Goal: Task Accomplishment & Management: Use online tool/utility

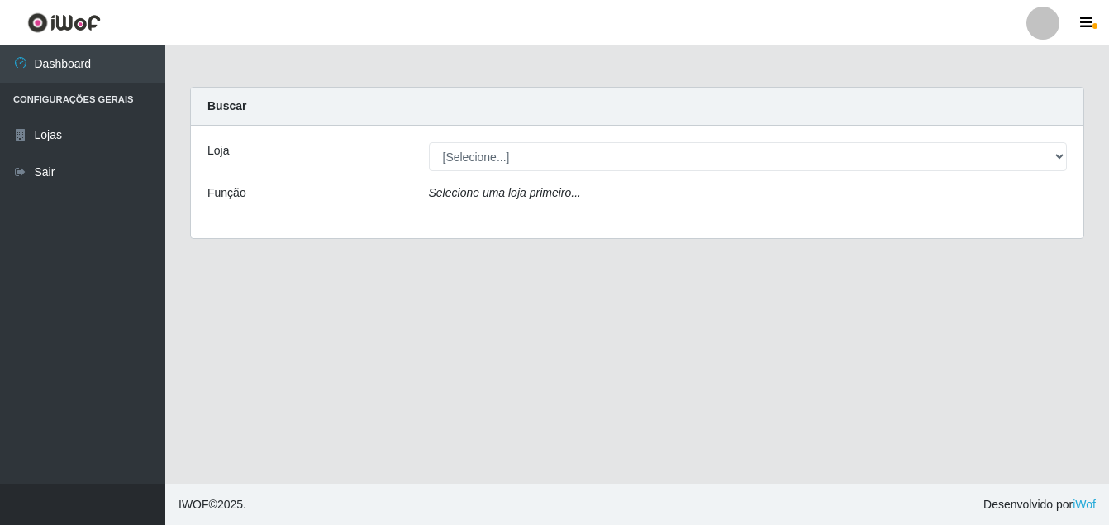
click at [229, 159] on div "Loja" at bounding box center [305, 156] width 221 height 29
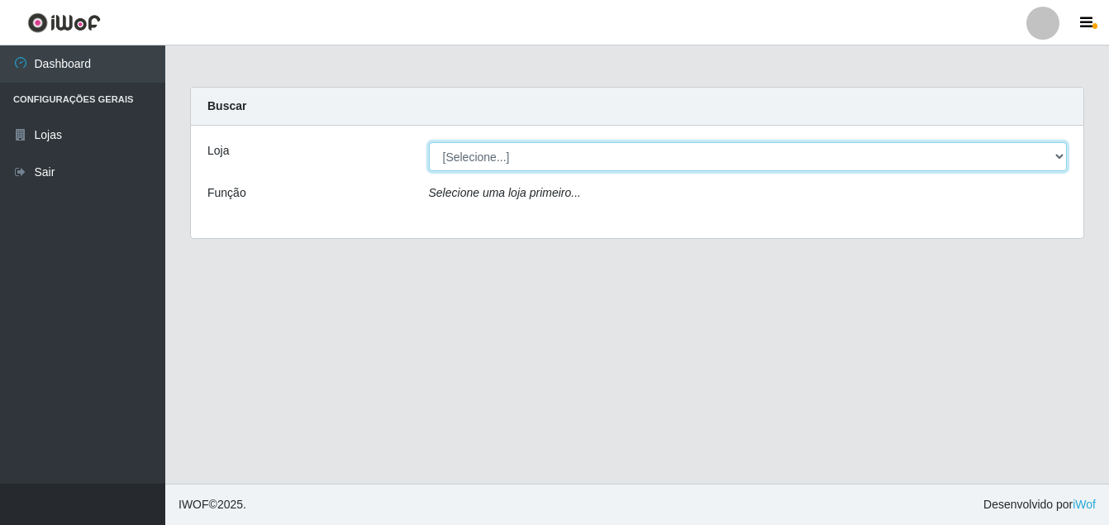
click at [1059, 154] on select "[Selecione...] Ajubá Mercado" at bounding box center [748, 156] width 639 height 29
select select "402"
click at [429, 142] on select "[Selecione...] Ajubá Mercado" at bounding box center [748, 156] width 639 height 29
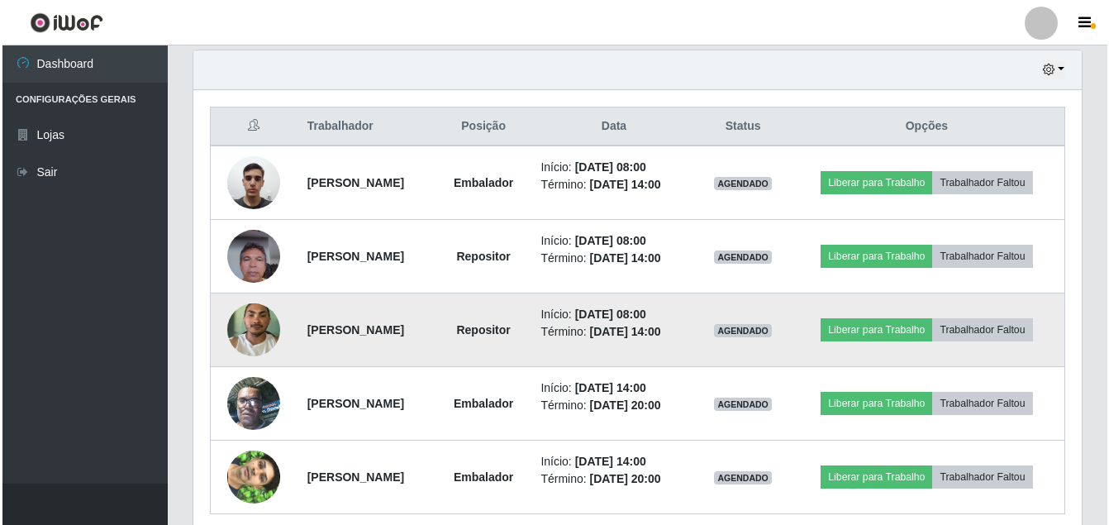
scroll to position [661, 0]
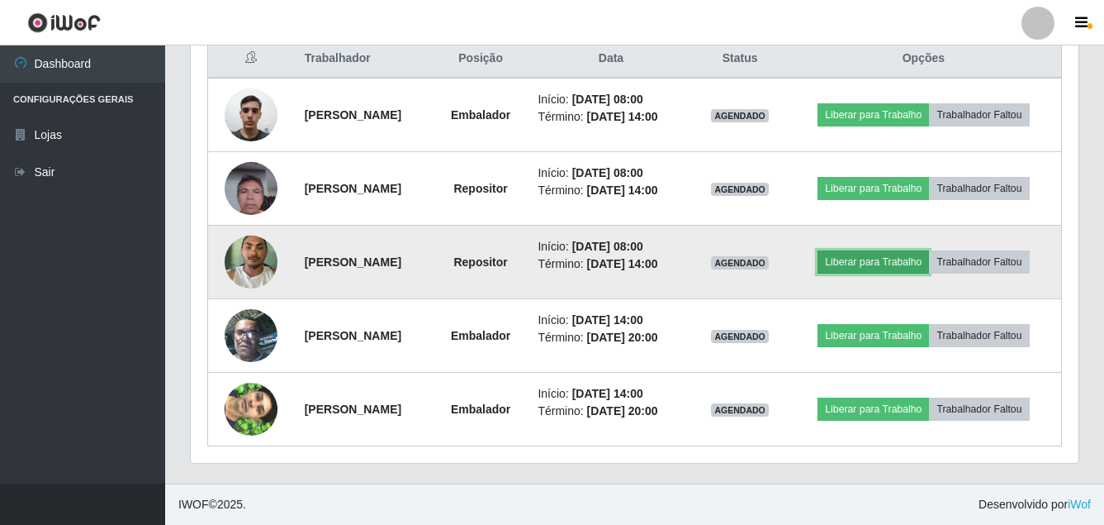
click at [929, 268] on button "Liberar para Trabalho" at bounding box center [874, 261] width 112 height 23
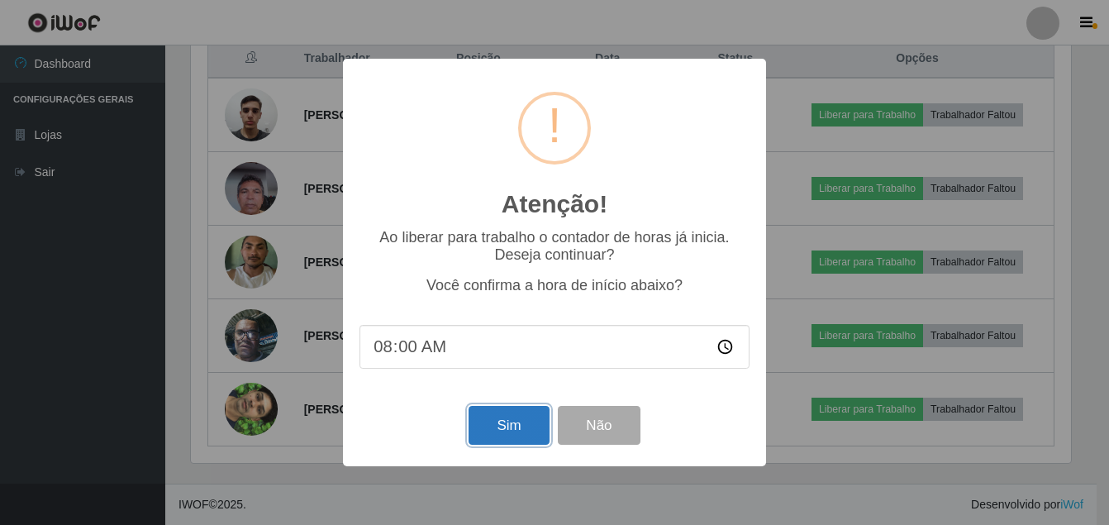
click at [509, 431] on button "Sim" at bounding box center [508, 425] width 80 height 39
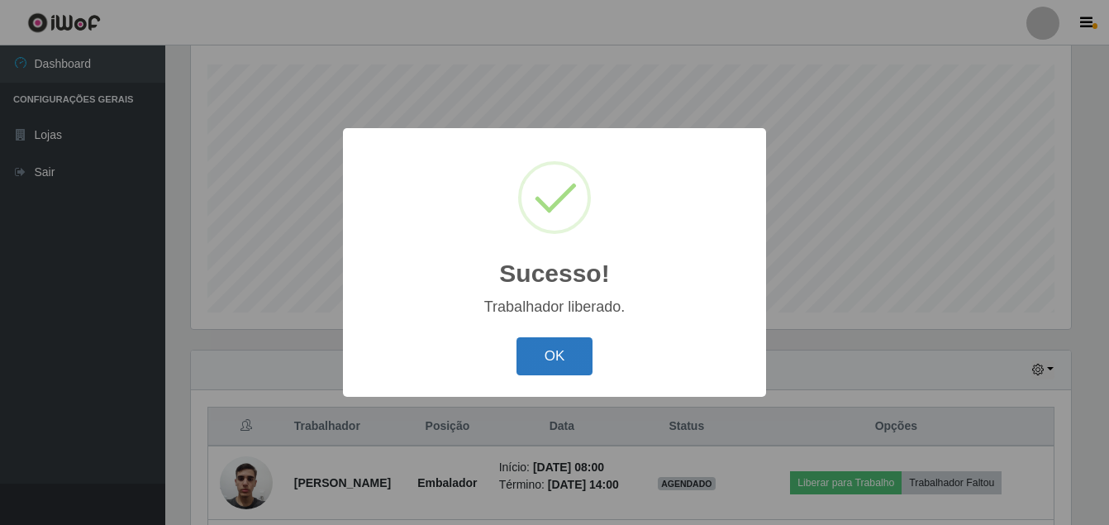
click at [536, 351] on button "OK" at bounding box center [554, 356] width 77 height 39
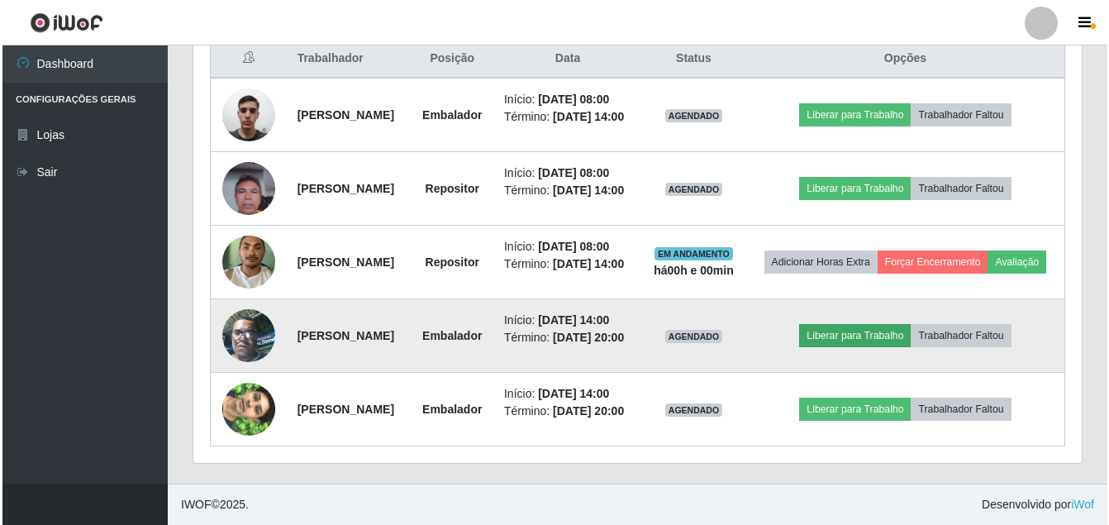
scroll to position [691, 0]
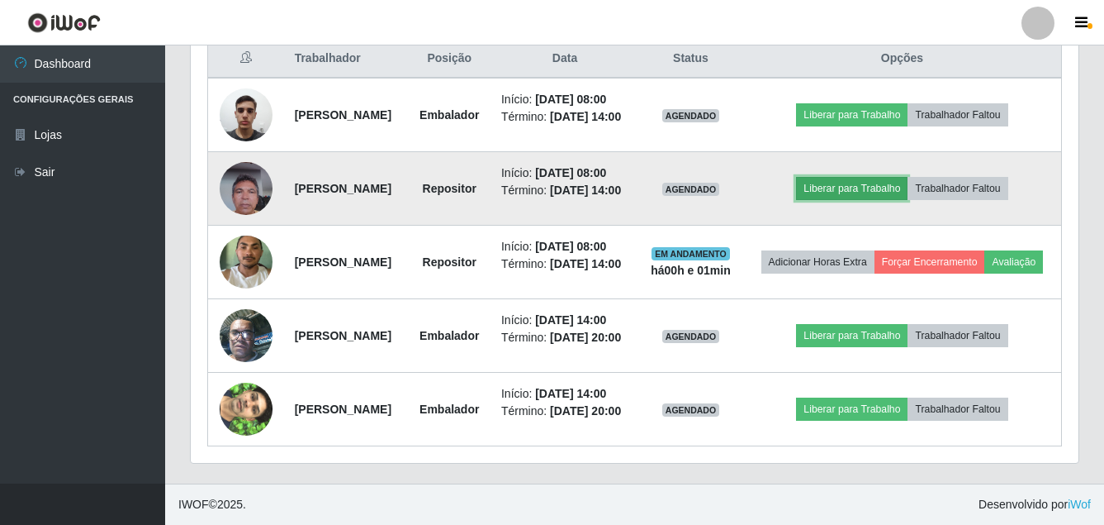
click at [852, 189] on button "Liberar para Trabalho" at bounding box center [852, 188] width 112 height 23
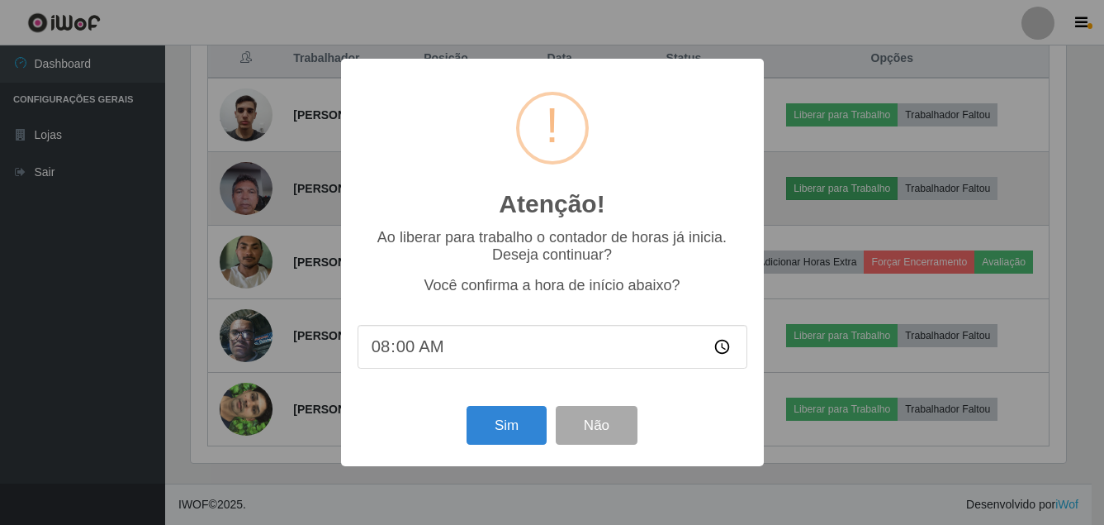
scroll to position [343, 880]
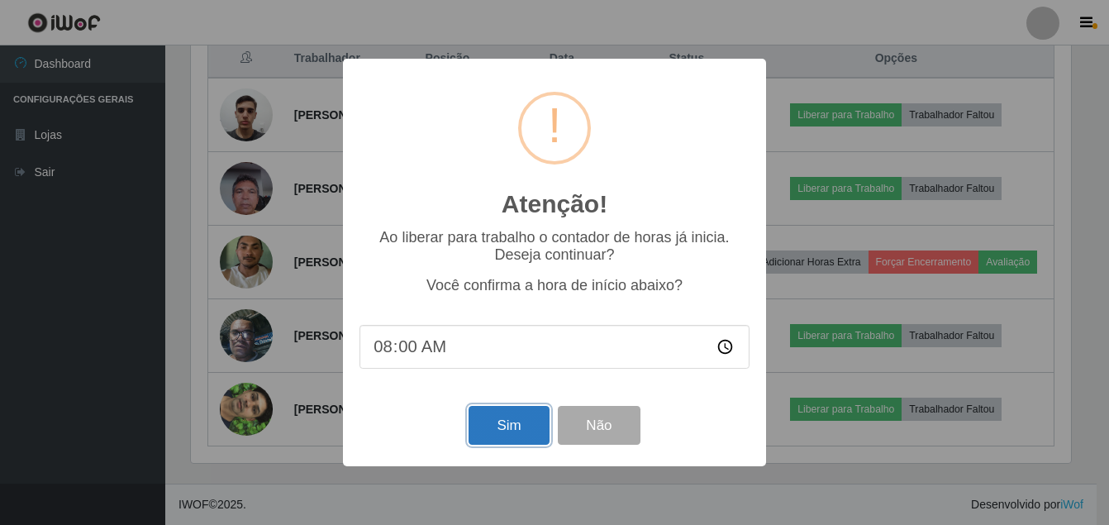
click at [527, 425] on button "Sim" at bounding box center [508, 425] width 80 height 39
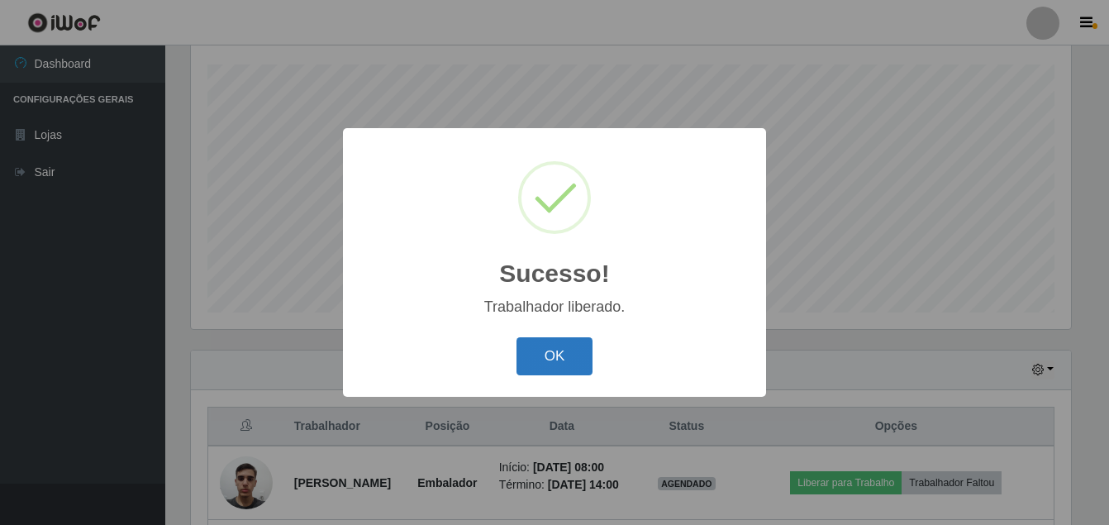
click at [552, 341] on button "OK" at bounding box center [554, 356] width 77 height 39
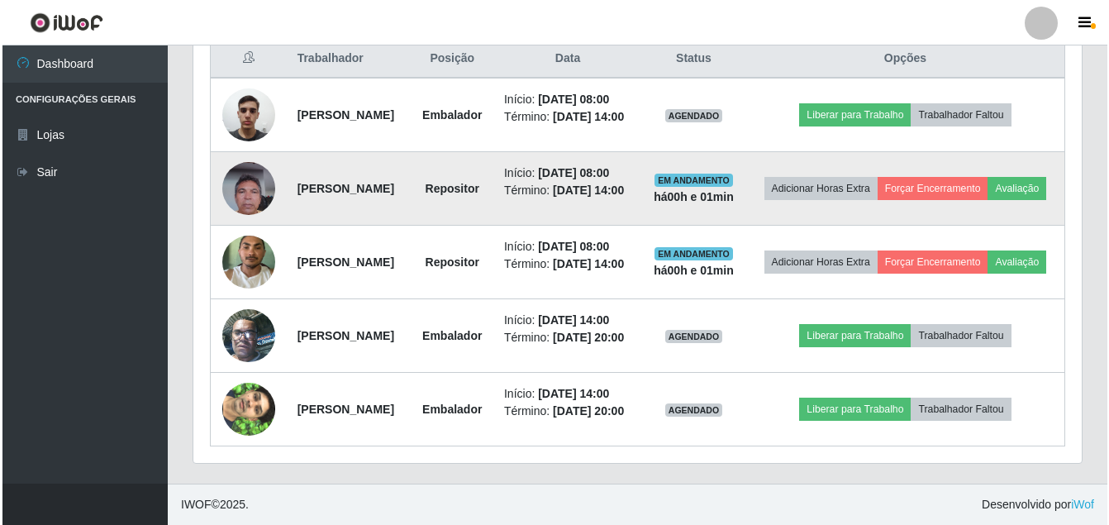
scroll to position [691, 0]
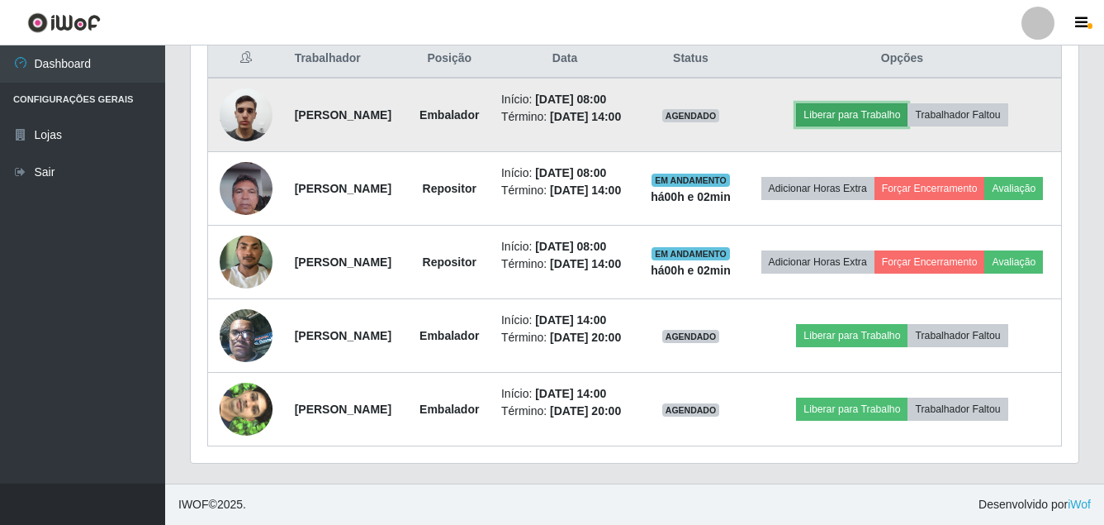
click at [850, 103] on button "Liberar para Trabalho" at bounding box center [852, 114] width 112 height 23
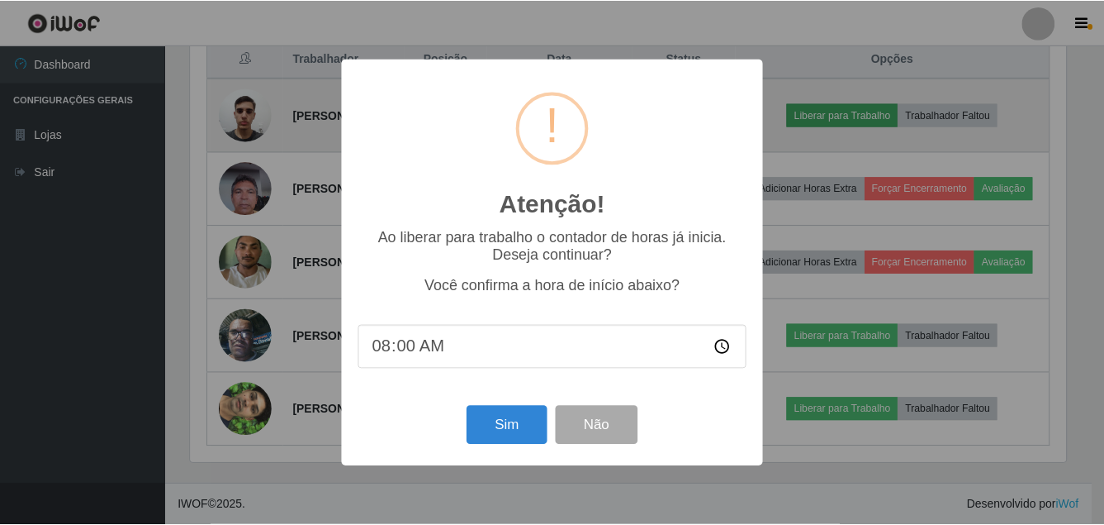
scroll to position [343, 880]
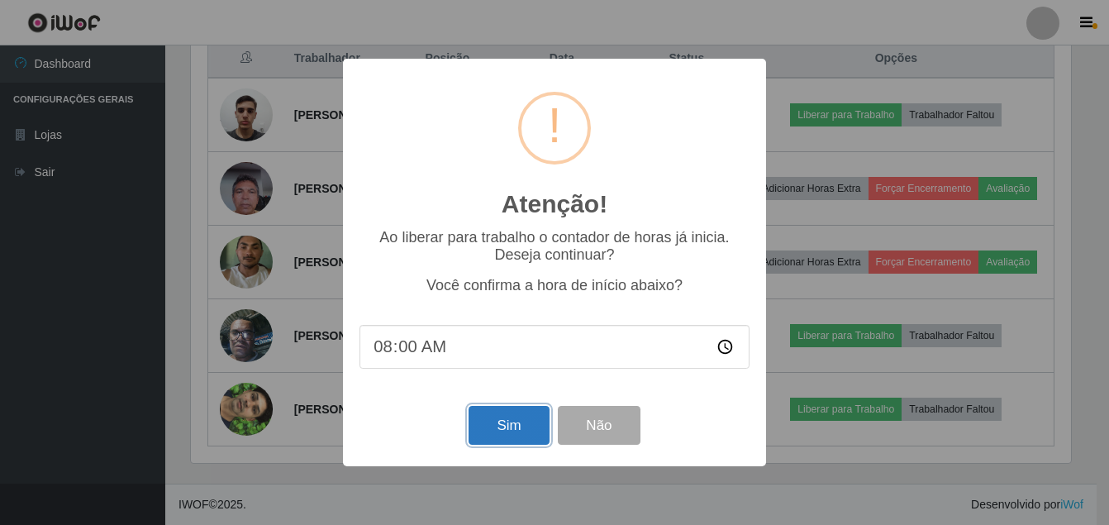
click at [498, 444] on button "Sim" at bounding box center [508, 425] width 80 height 39
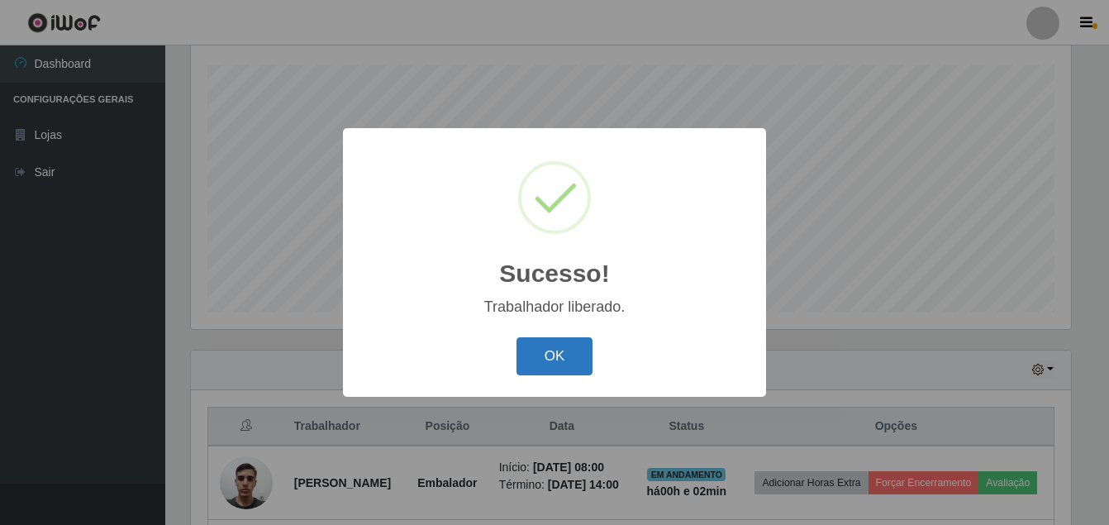
click at [536, 358] on button "OK" at bounding box center [554, 356] width 77 height 39
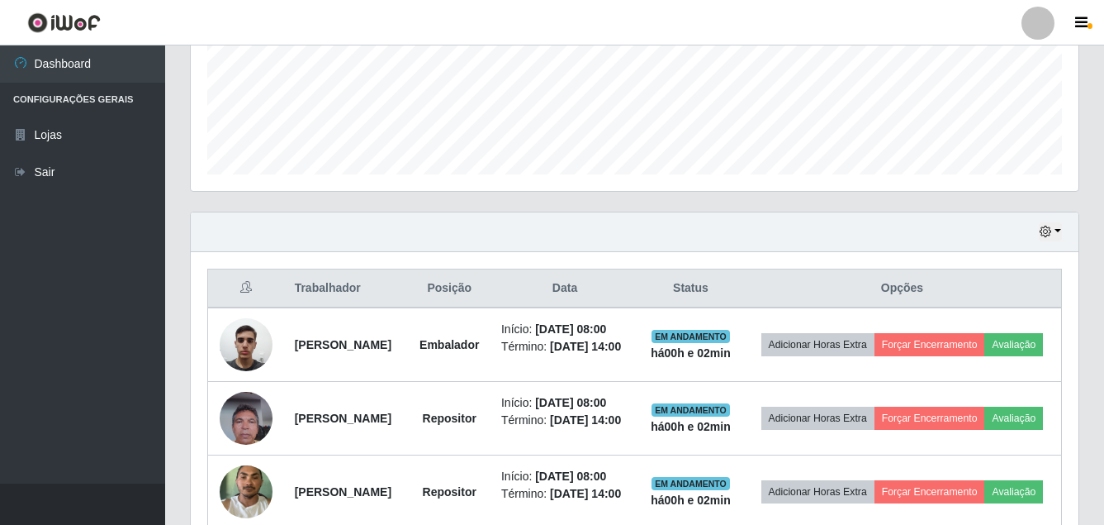
scroll to position [278, 0]
